Goal: Transaction & Acquisition: Purchase product/service

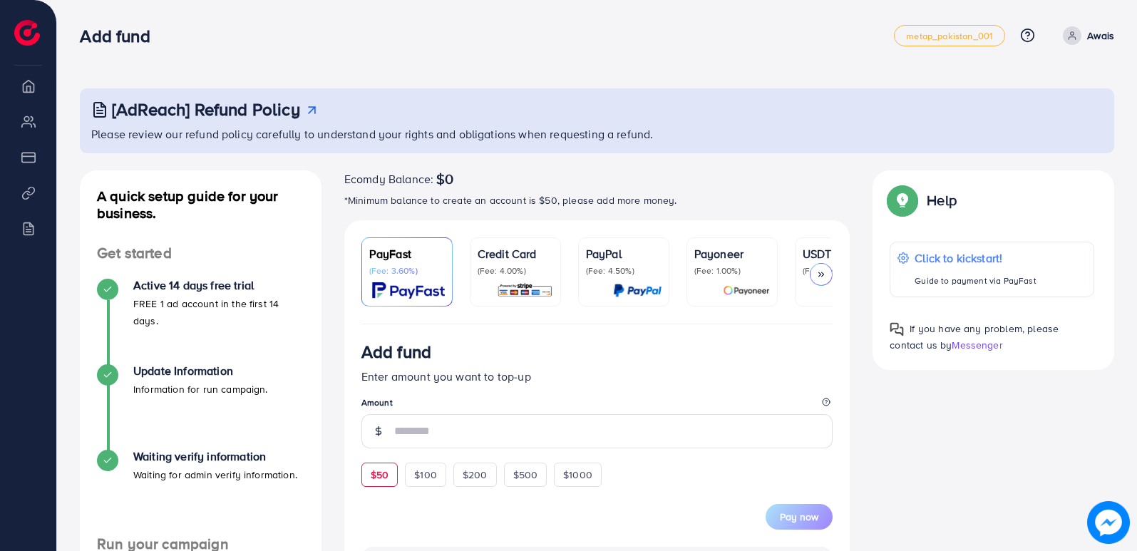
click at [382, 474] on span "$50" at bounding box center [380, 475] width 18 height 14
type input "**"
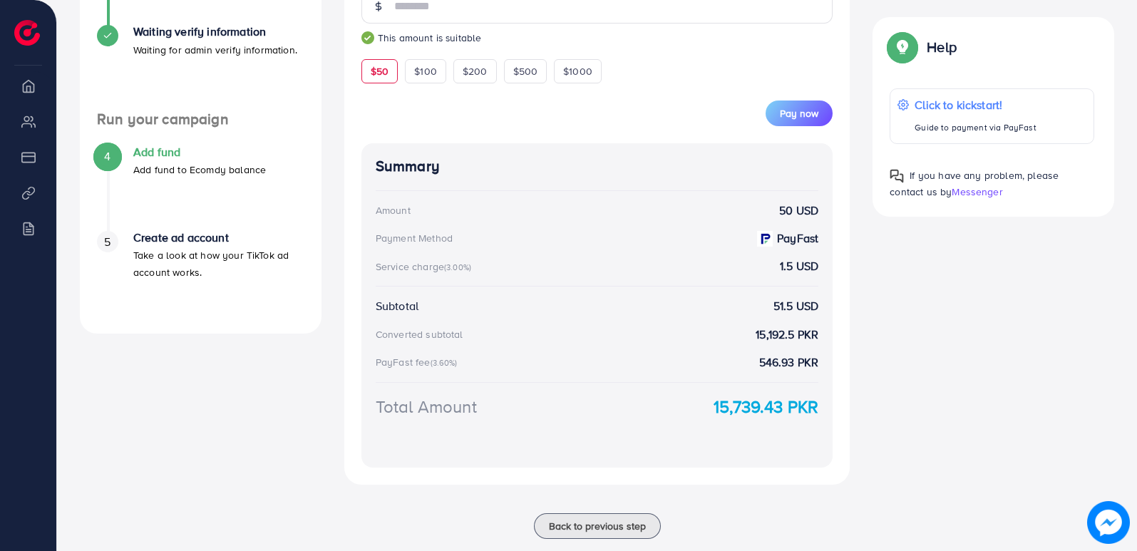
scroll to position [456, 0]
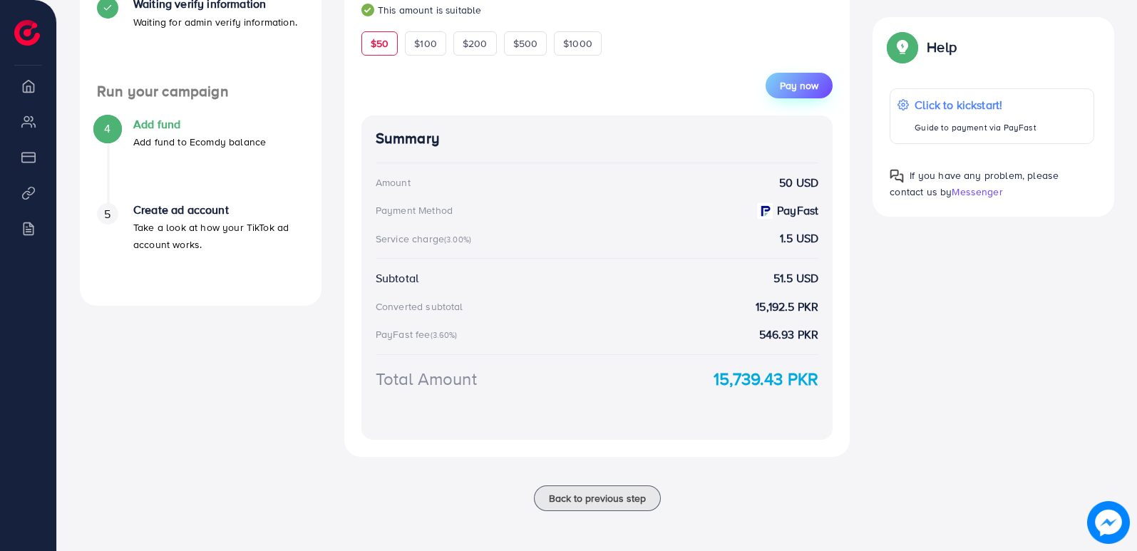
click at [800, 88] on span "Pay now" at bounding box center [799, 85] width 39 height 14
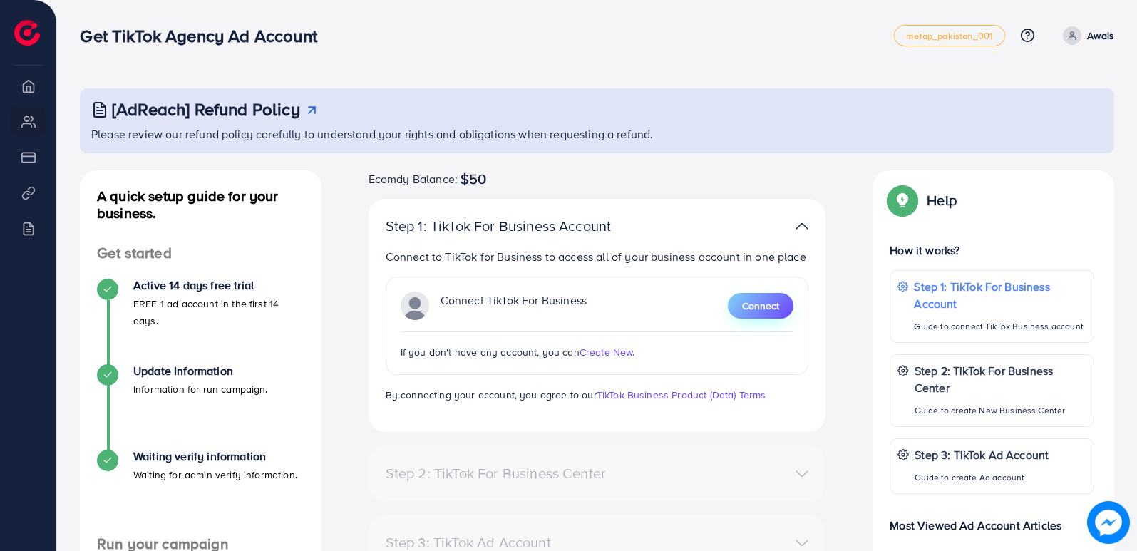
click at [765, 299] on span "Connect" at bounding box center [760, 306] width 37 height 14
click at [762, 306] on span "Connect" at bounding box center [760, 306] width 37 height 14
click at [1102, 39] on p "Awais" at bounding box center [1101, 35] width 27 height 17
click at [1047, 80] on span "Log out" at bounding box center [1029, 84] width 39 height 17
click at [763, 303] on span "Connect" at bounding box center [760, 306] width 37 height 14
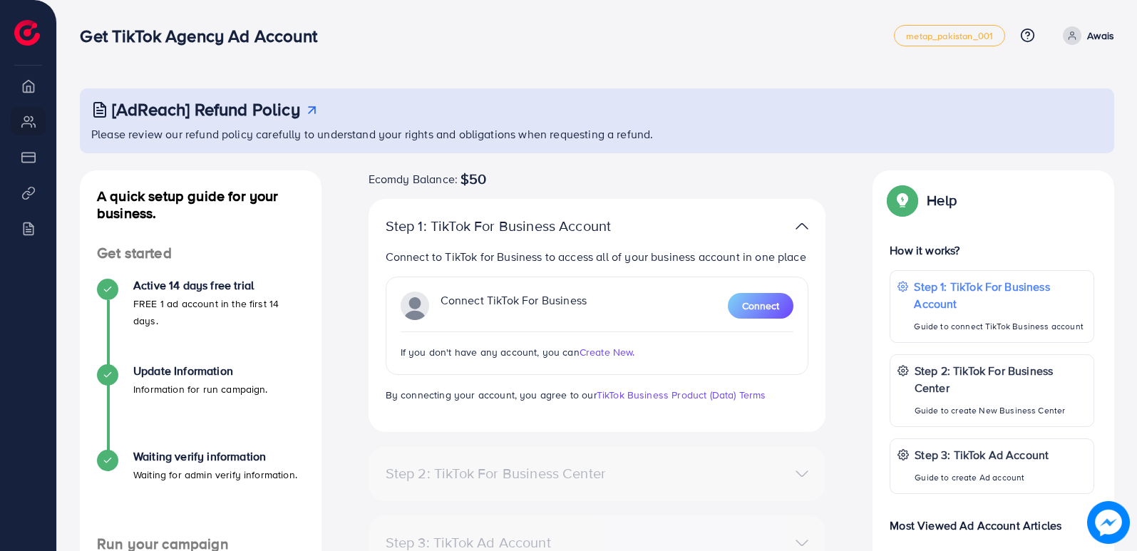
scroll to position [230, 0]
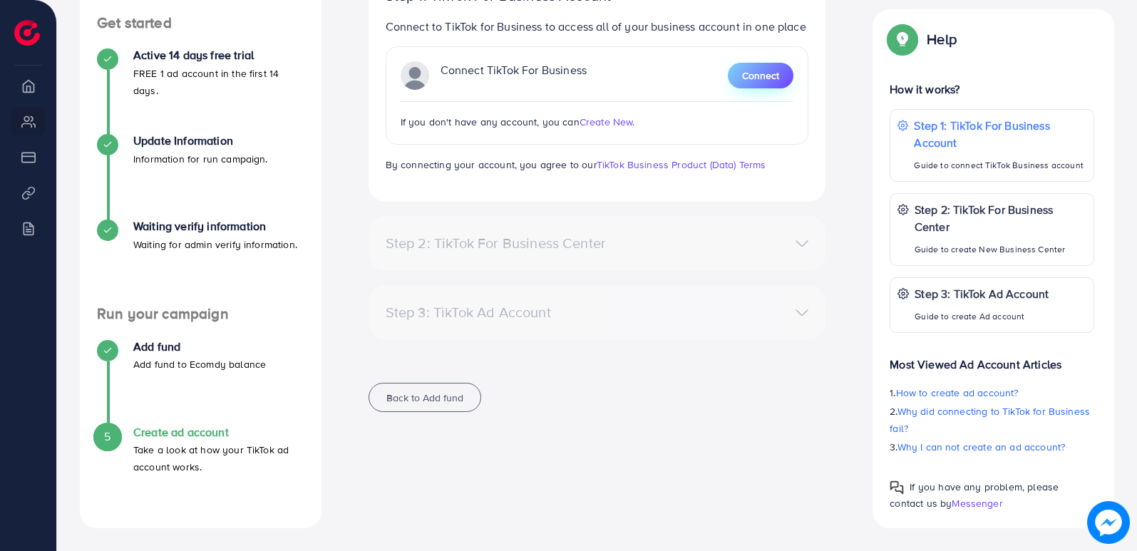
click at [760, 78] on span "Connect" at bounding box center [760, 75] width 37 height 14
